Goal: Task Accomplishment & Management: Manage account settings

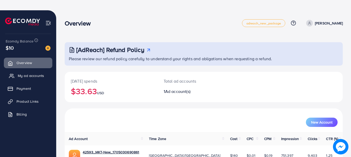
click at [25, 73] on link "My ad accounts" at bounding box center [28, 76] width 48 height 10
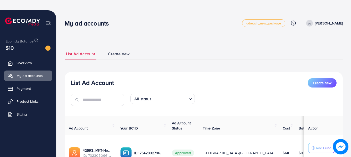
scroll to position [51, 0]
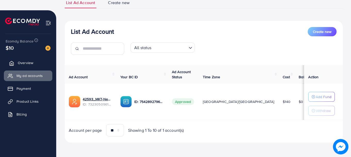
click at [39, 60] on link "Overview" at bounding box center [28, 63] width 48 height 10
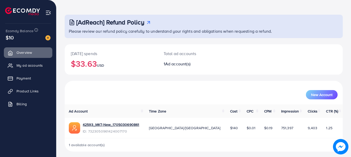
scroll to position [18, 0]
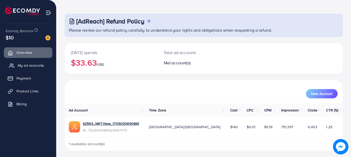
click at [33, 64] on span "My ad accounts" at bounding box center [31, 65] width 26 height 5
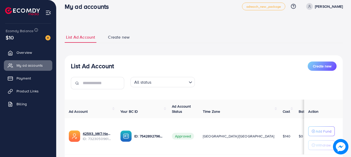
scroll to position [41, 0]
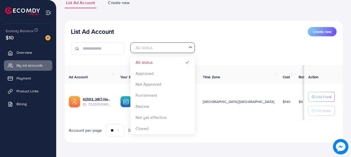
click at [193, 48] on icon "Search for option" at bounding box center [190, 47] width 5 height 5
click at [224, 46] on div "All status Loading... All status Approved Not Approved Punishment Review Not ye…" at bounding box center [204, 51] width 266 height 16
